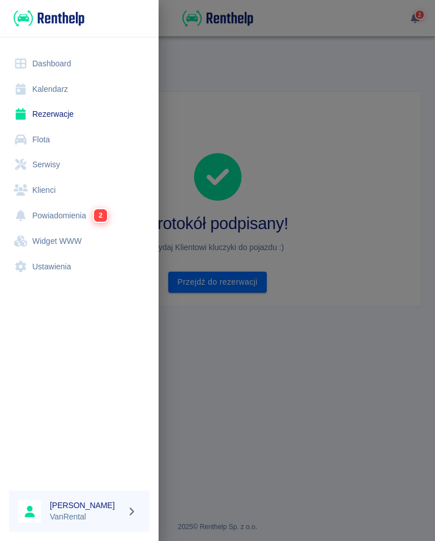
click at [55, 87] on link "Kalendarz" at bounding box center [79, 88] width 141 height 25
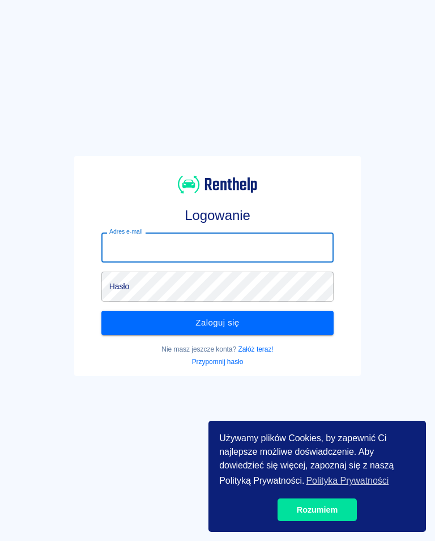
click at [137, 241] on input "Adres e-mail" at bounding box center [217, 247] width 233 height 30
click at [117, 243] on input "Adres e-mail" at bounding box center [217, 247] width 233 height 30
type input "[EMAIL_ADDRESS][DOMAIN_NAME]"
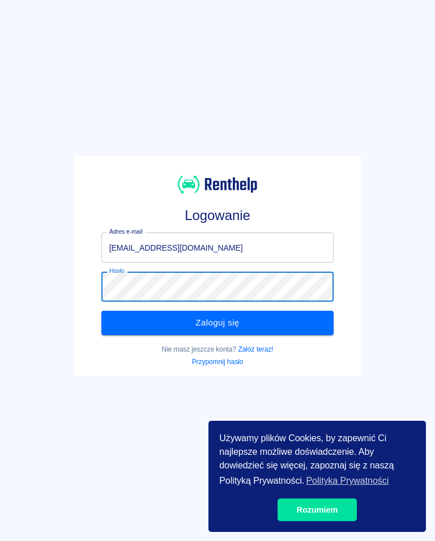
click at [248, 322] on button "Zaloguj się" at bounding box center [217, 323] width 233 height 24
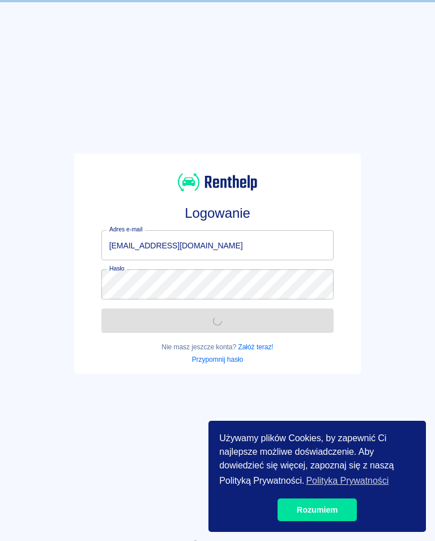
scroll to position [2, 0]
click at [303, 520] on link "Rozumiem" at bounding box center [317, 509] width 79 height 23
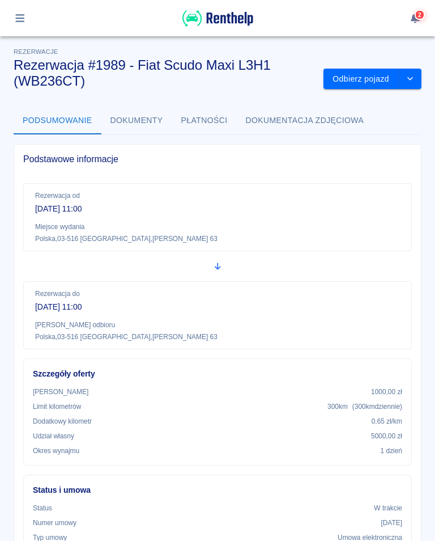
click at [367, 82] on button "Odbierz pojazd" at bounding box center [361, 79] width 75 height 21
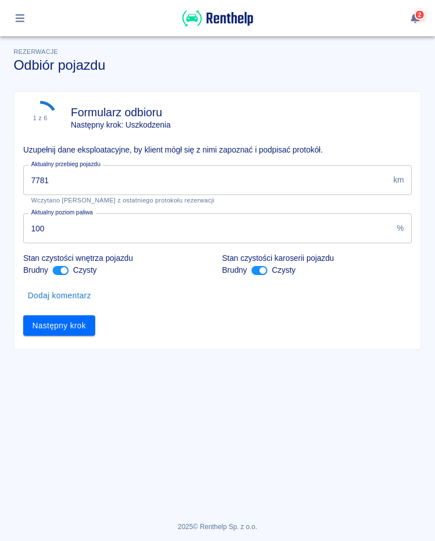
click at [70, 181] on input "7781" at bounding box center [205, 180] width 365 height 30
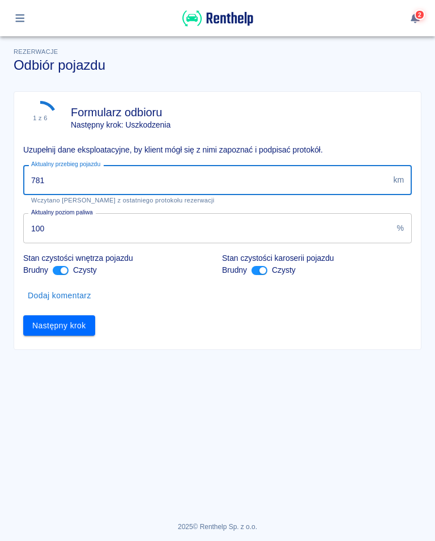
type input "7819"
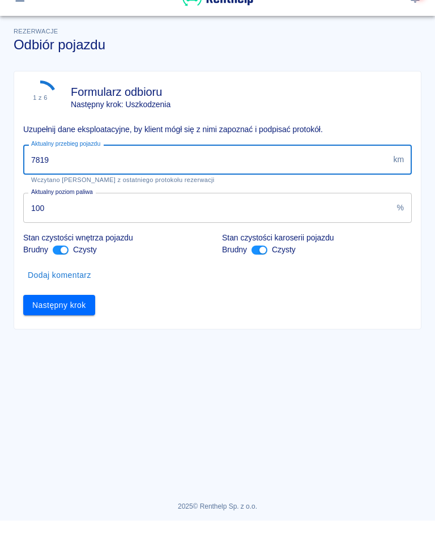
click at [62, 315] on button "Następny krok" at bounding box center [59, 325] width 72 height 21
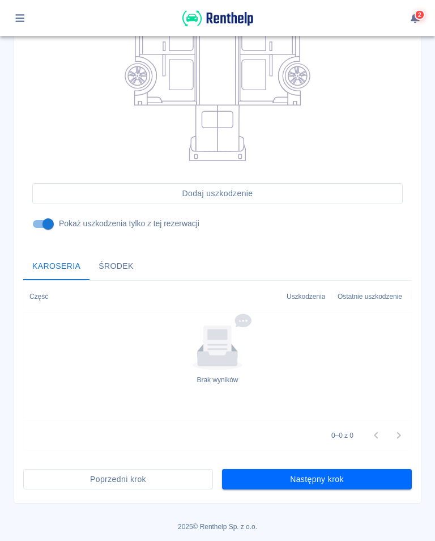
scroll to position [249, 0]
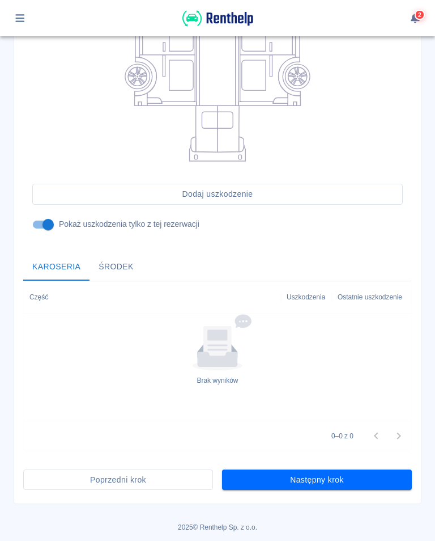
click at [306, 476] on button "Następny krok" at bounding box center [317, 479] width 190 height 21
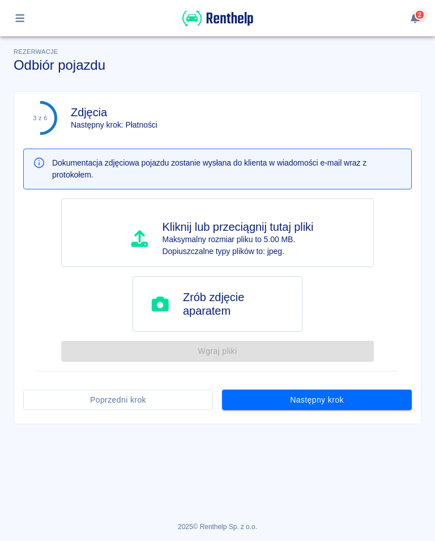
scroll to position [0, 0]
click at [307, 398] on button "Następny krok" at bounding box center [317, 399] width 190 height 21
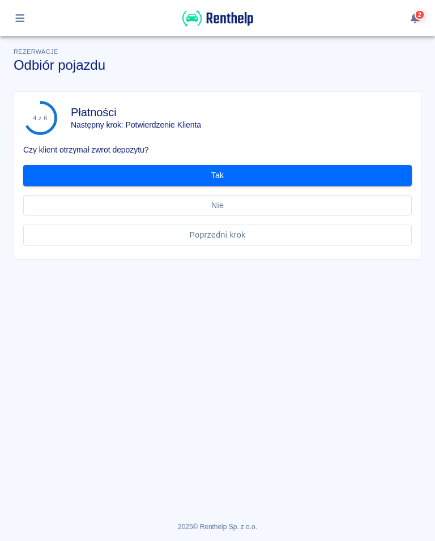
click at [214, 172] on button "Tak" at bounding box center [217, 175] width 389 height 21
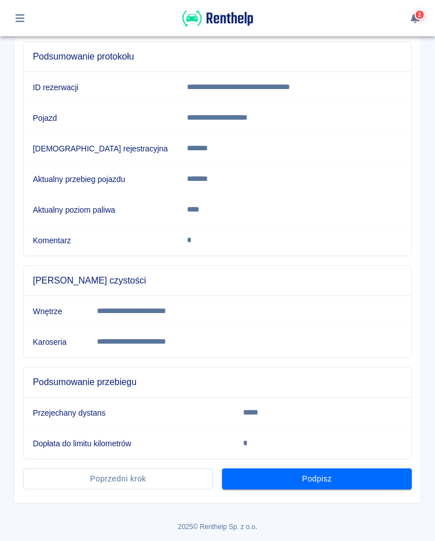
scroll to position [123, 0]
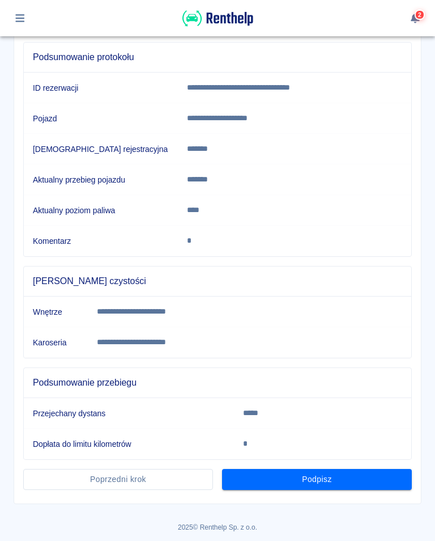
click at [311, 478] on button "Podpisz" at bounding box center [317, 479] width 190 height 21
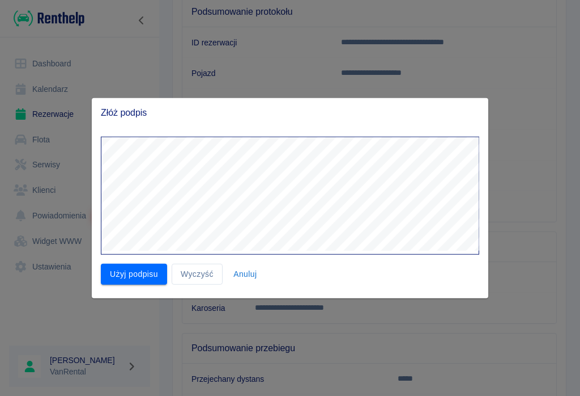
click at [141, 274] on button "Użyj podpisu" at bounding box center [134, 273] width 66 height 21
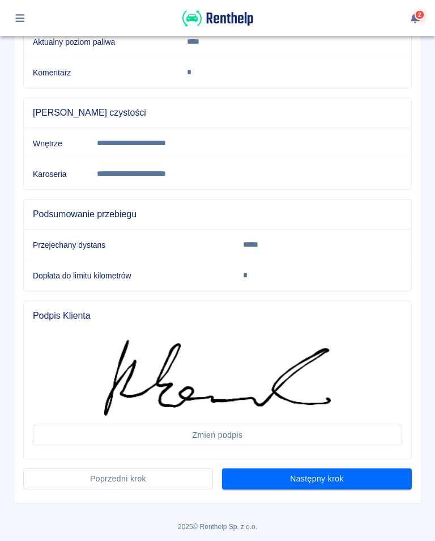
scroll to position [291, 0]
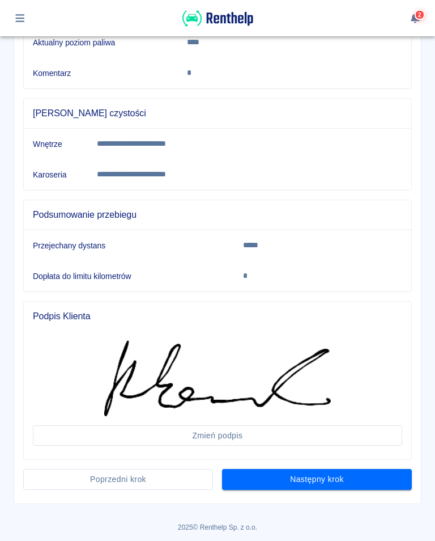
click at [311, 481] on button "Następny krok" at bounding box center [317, 479] width 190 height 21
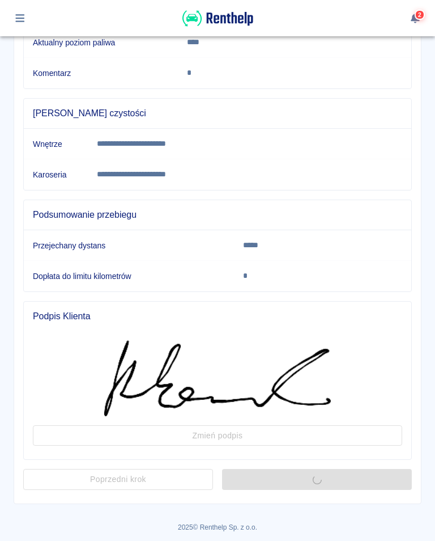
scroll to position [0, 0]
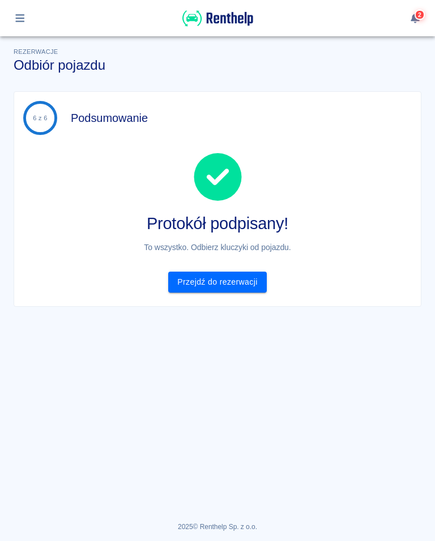
click at [220, 283] on link "Przejdź do rezerwacji" at bounding box center [217, 281] width 98 height 21
